Goal: Information Seeking & Learning: Learn about a topic

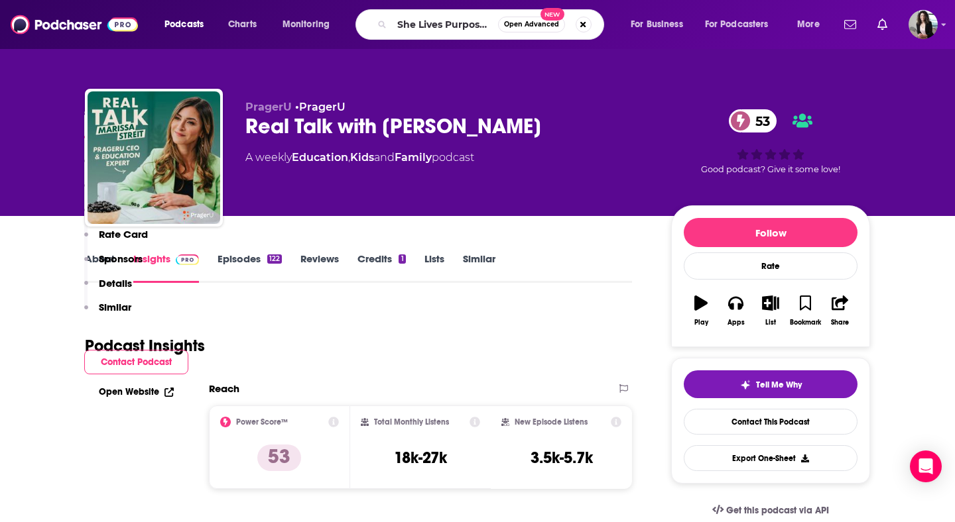
scroll to position [957, 0]
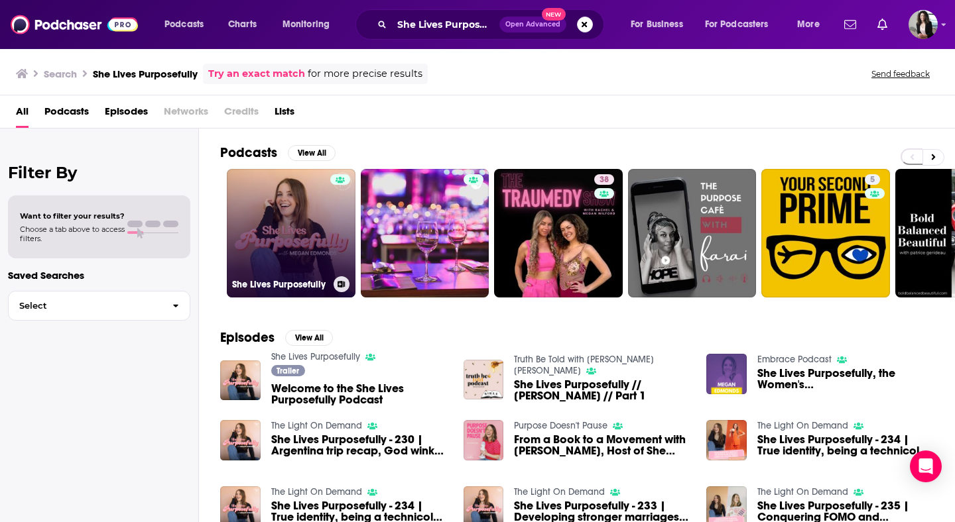
click at [258, 213] on link "She Lives Purposefully" at bounding box center [291, 233] width 129 height 129
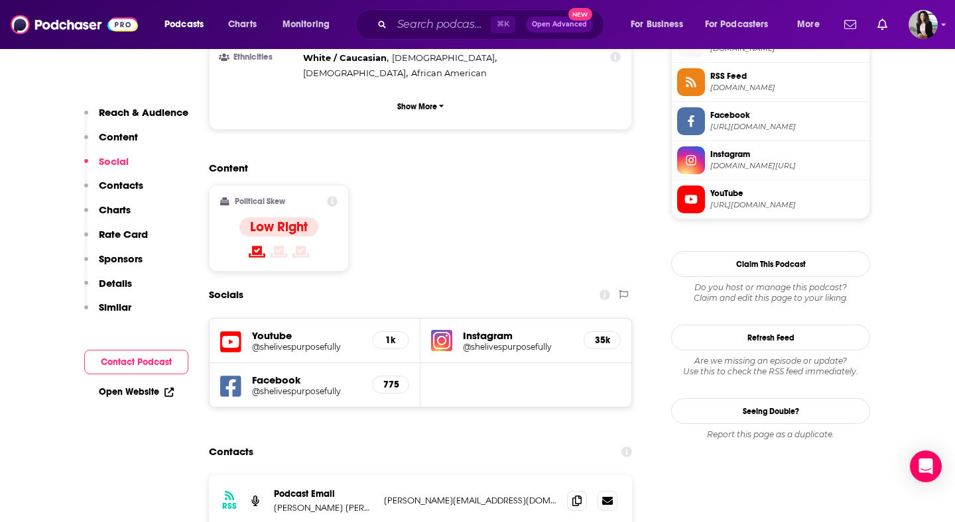
scroll to position [1290, 0]
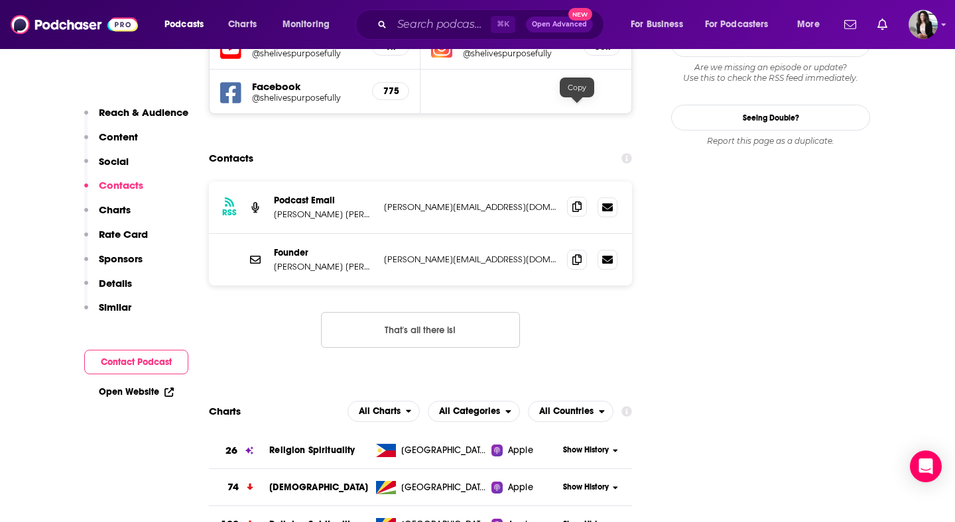
click at [570, 197] on span at bounding box center [577, 207] width 20 height 20
paste input "She Lives Fearless"
click at [440, 27] on input "Search podcasts, credits, & more..." at bounding box center [441, 24] width 99 height 21
type input "She Lives Fearless"
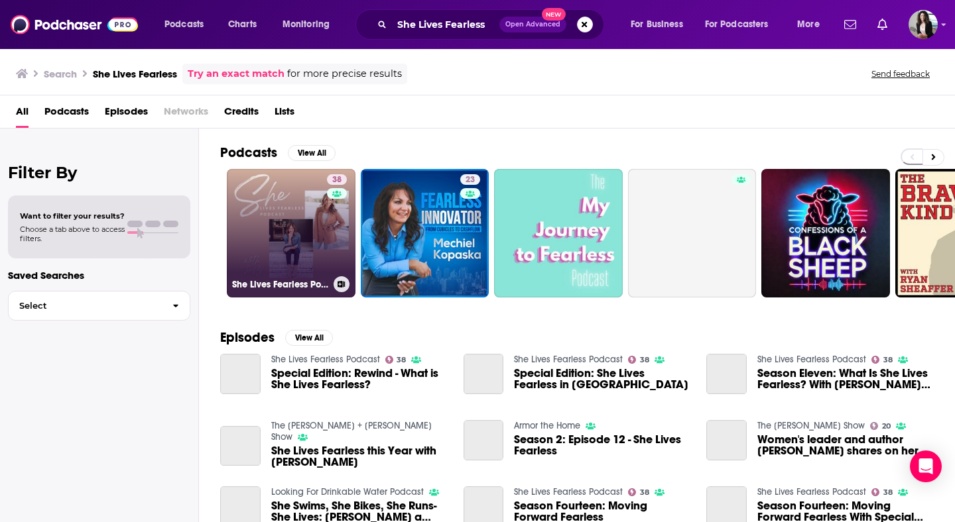
click at [271, 257] on link "38 She Lives Fearless Podcast" at bounding box center [291, 233] width 129 height 129
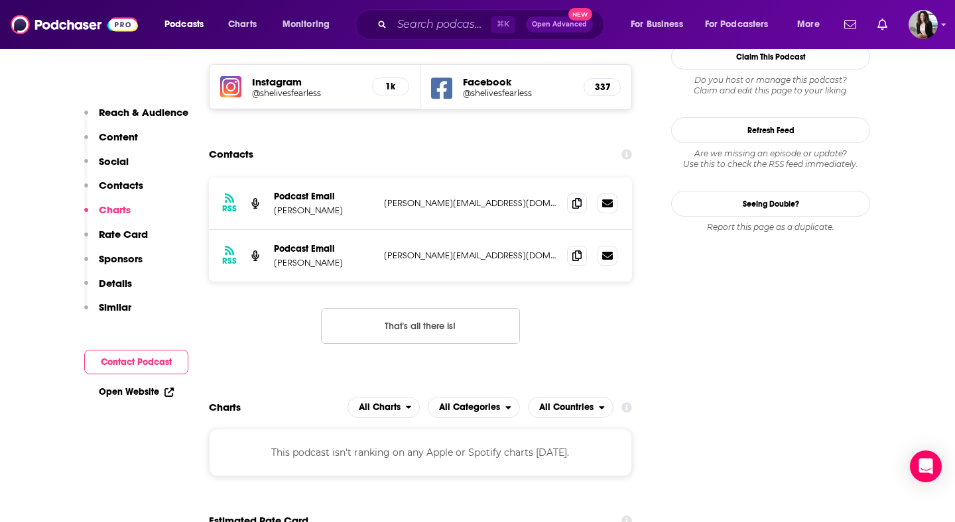
scroll to position [1282, 0]
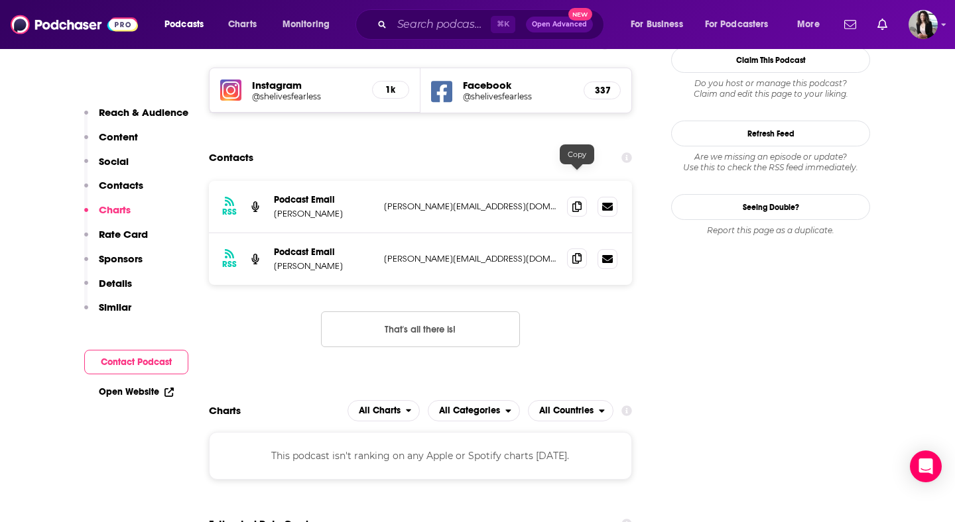
click at [580, 253] on icon at bounding box center [576, 258] width 9 height 11
click at [466, 25] on input "Search podcasts, credits, & more..." at bounding box center [441, 24] width 99 height 21
paste input "Truth Talks with [PERSON_NAME]"
type input "Truth Talks with [PERSON_NAME]"
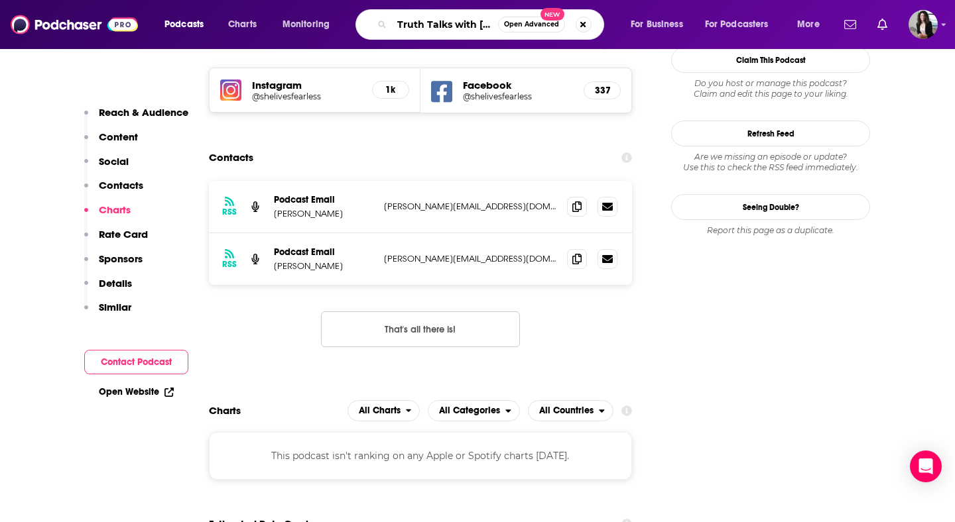
scroll to position [0, 8]
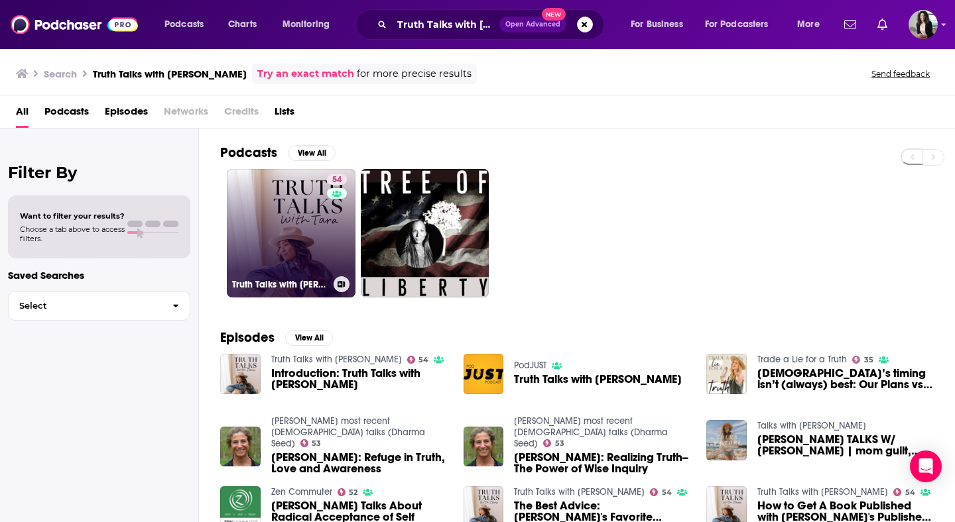
click at [268, 203] on link "54 Truth Talks with [PERSON_NAME]" at bounding box center [291, 233] width 129 height 129
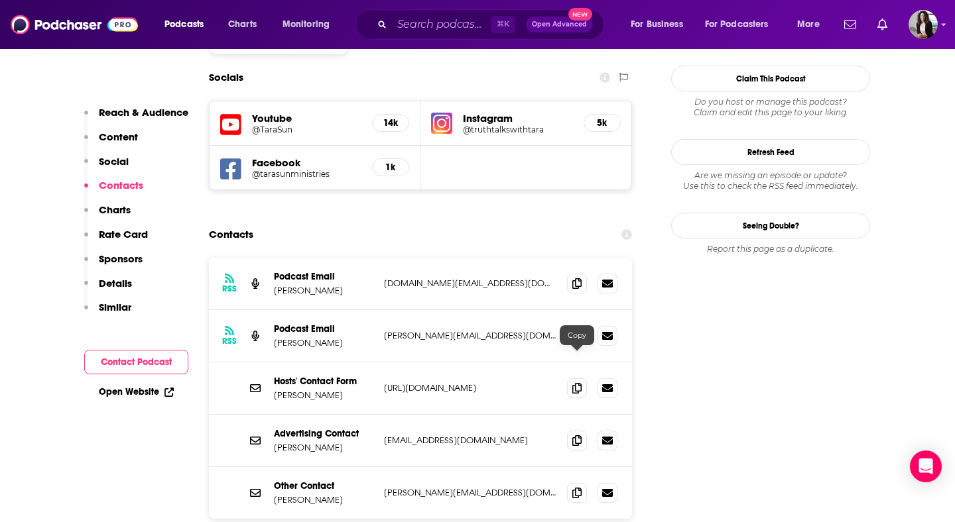
scroll to position [1185, 0]
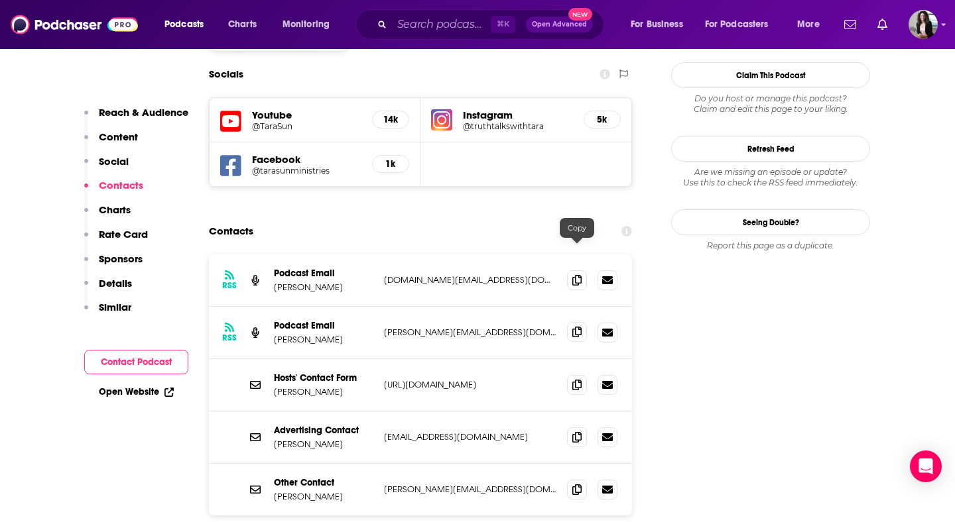
click at [574, 327] on icon at bounding box center [576, 332] width 9 height 11
click at [453, 27] on input "Search podcasts, credits, & more..." at bounding box center [441, 24] width 99 height 21
paste input "Dwell Differently"
type input "Dwell Differently"
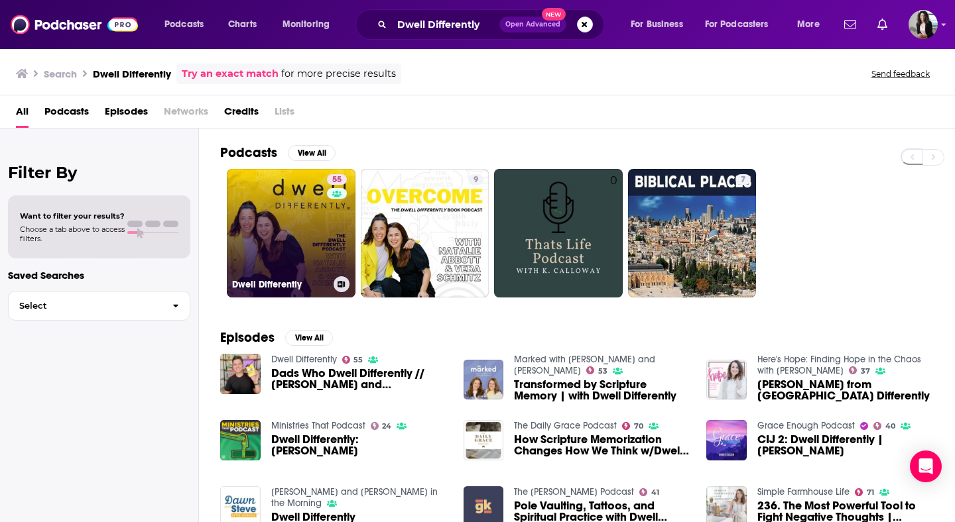
click at [298, 210] on link "55 Dwell Differently" at bounding box center [291, 233] width 129 height 129
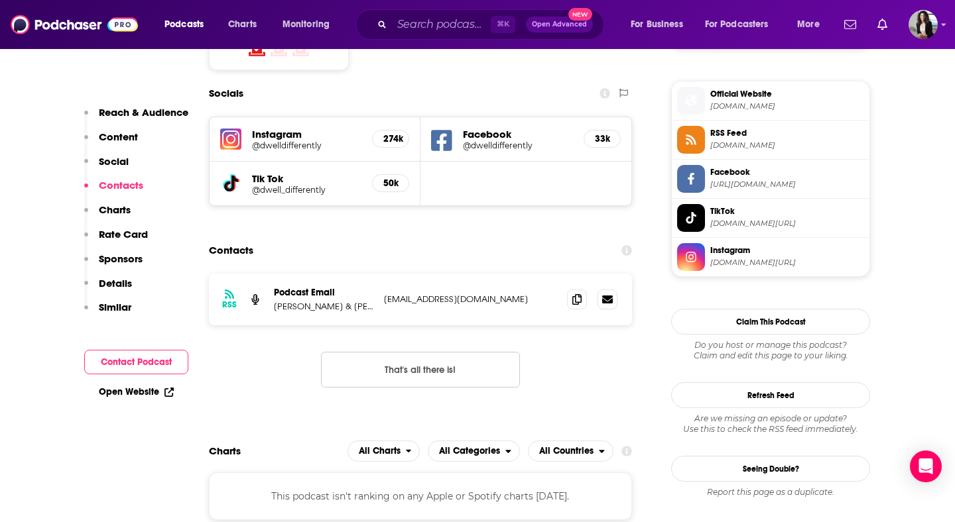
scroll to position [1181, 0]
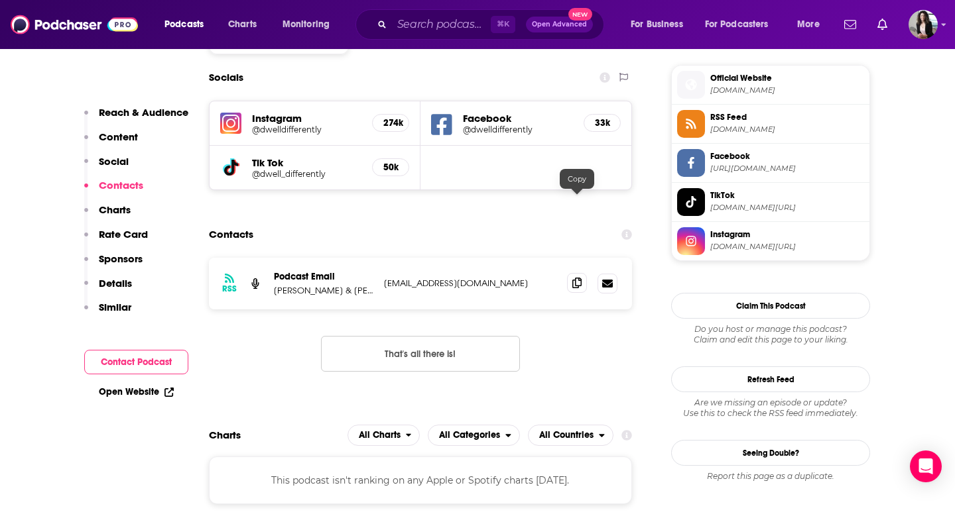
click at [575, 278] on icon at bounding box center [576, 283] width 9 height 11
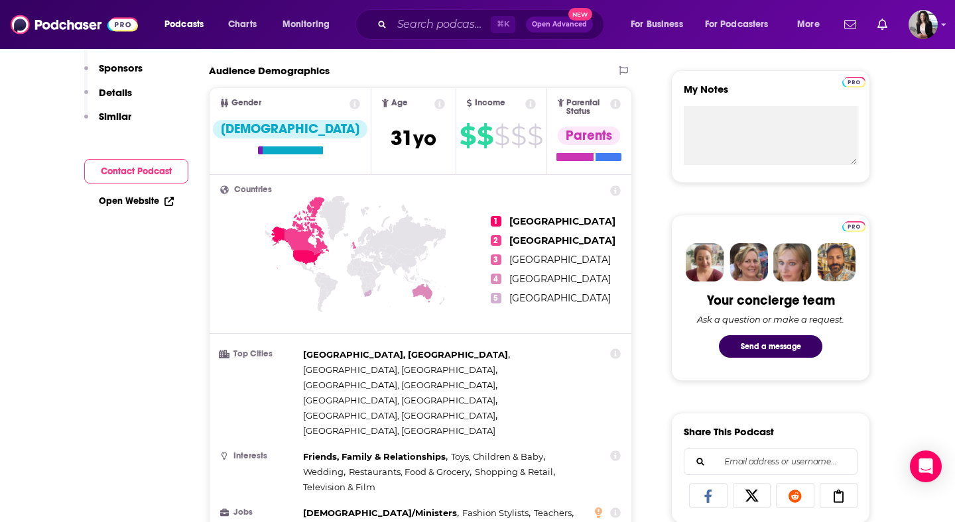
scroll to position [0, 0]
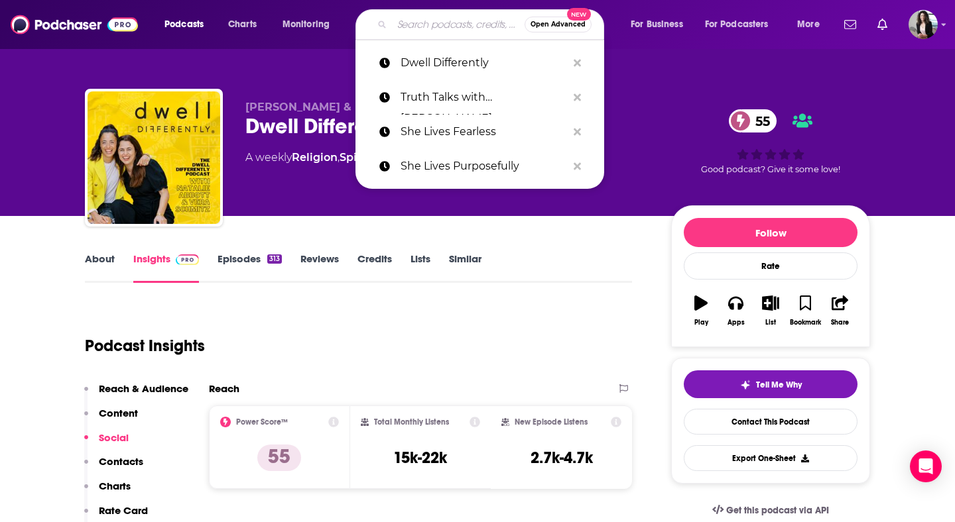
click at [436, 25] on input "Search podcasts, credits, & more..." at bounding box center [458, 24] width 133 height 21
paste input "A Disciple's View with [PERSON_NAME]"
type input "A Disciple's View with [PERSON_NAME]"
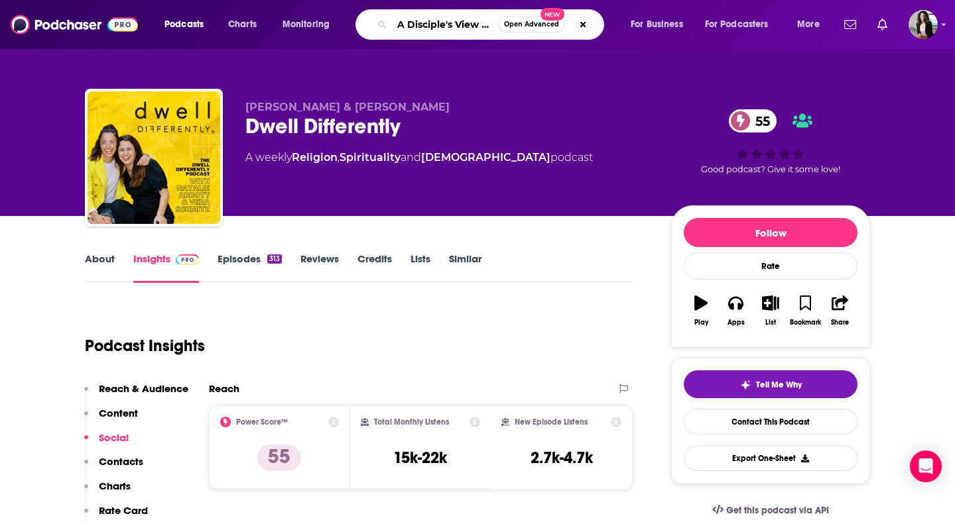
scroll to position [0, 81]
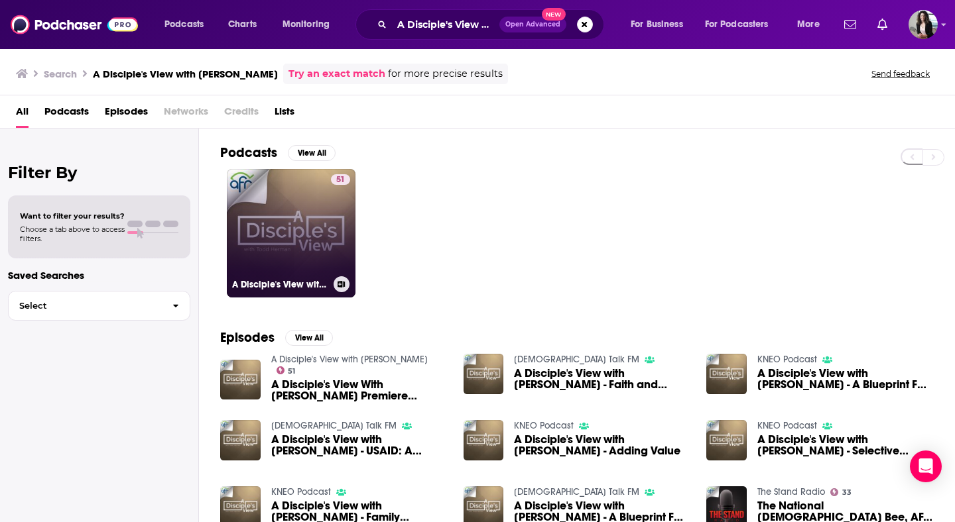
click at [288, 228] on link "51 A Disciple's View with [PERSON_NAME]" at bounding box center [291, 233] width 129 height 129
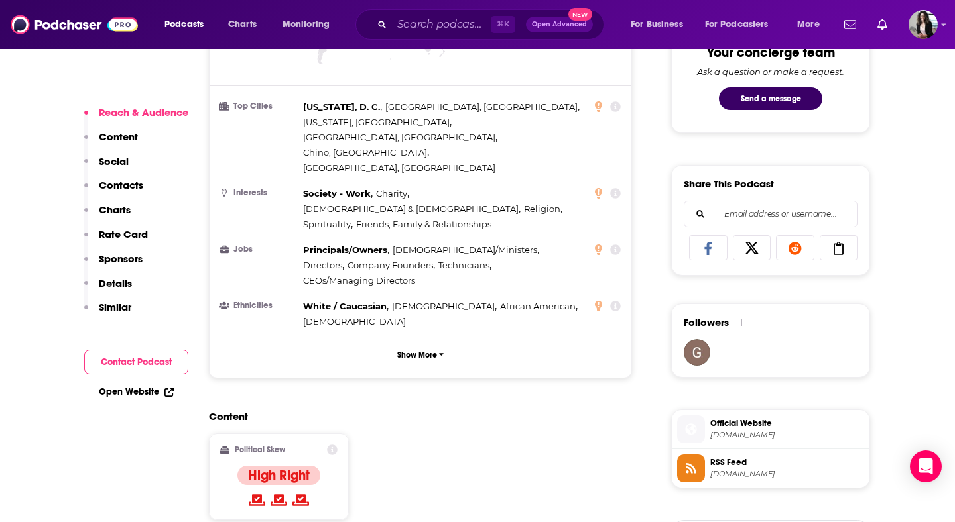
scroll to position [1047, 0]
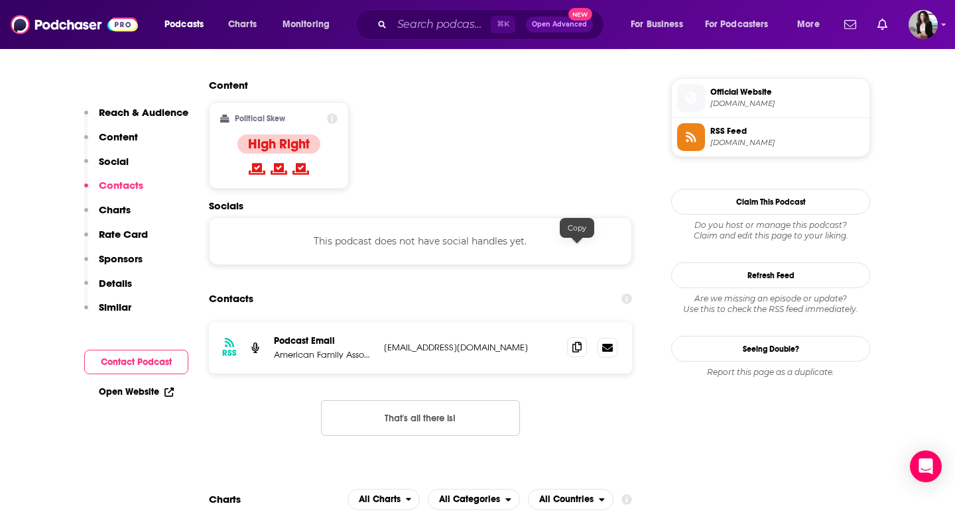
click at [583, 337] on span at bounding box center [577, 347] width 20 height 20
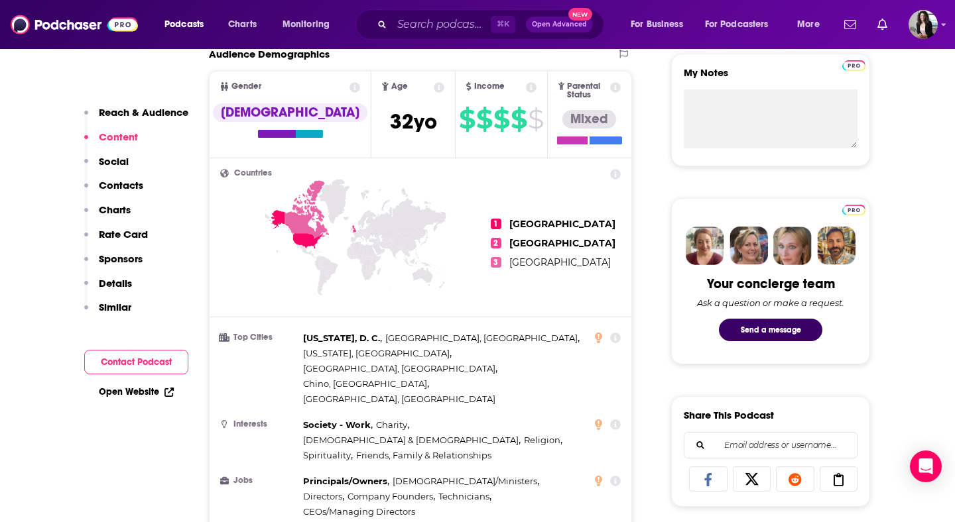
scroll to position [0, 0]
